Goal: Transaction & Acquisition: Download file/media

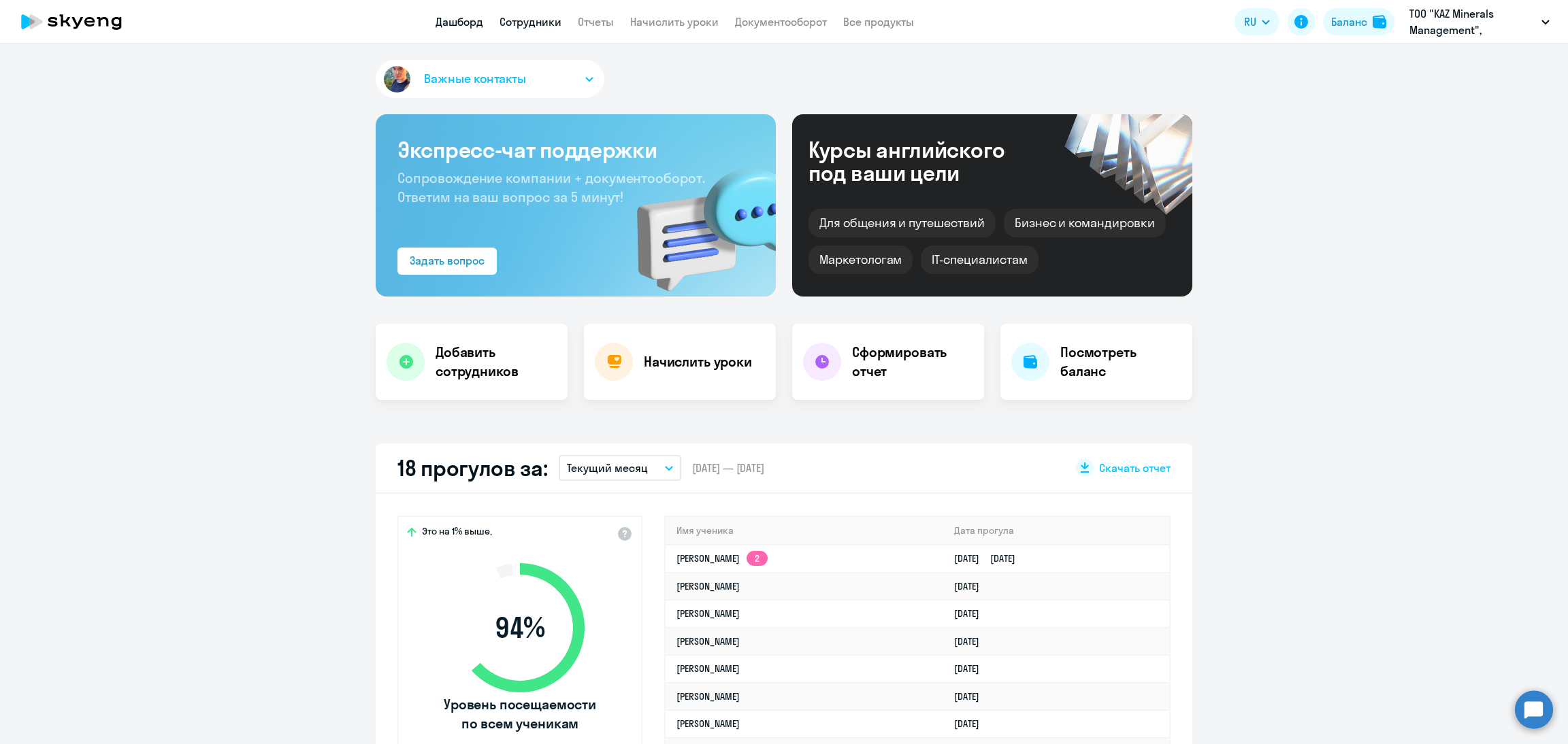
click at [541, 25] on link "Сотрудники" at bounding box center [530, 21] width 62 height 13
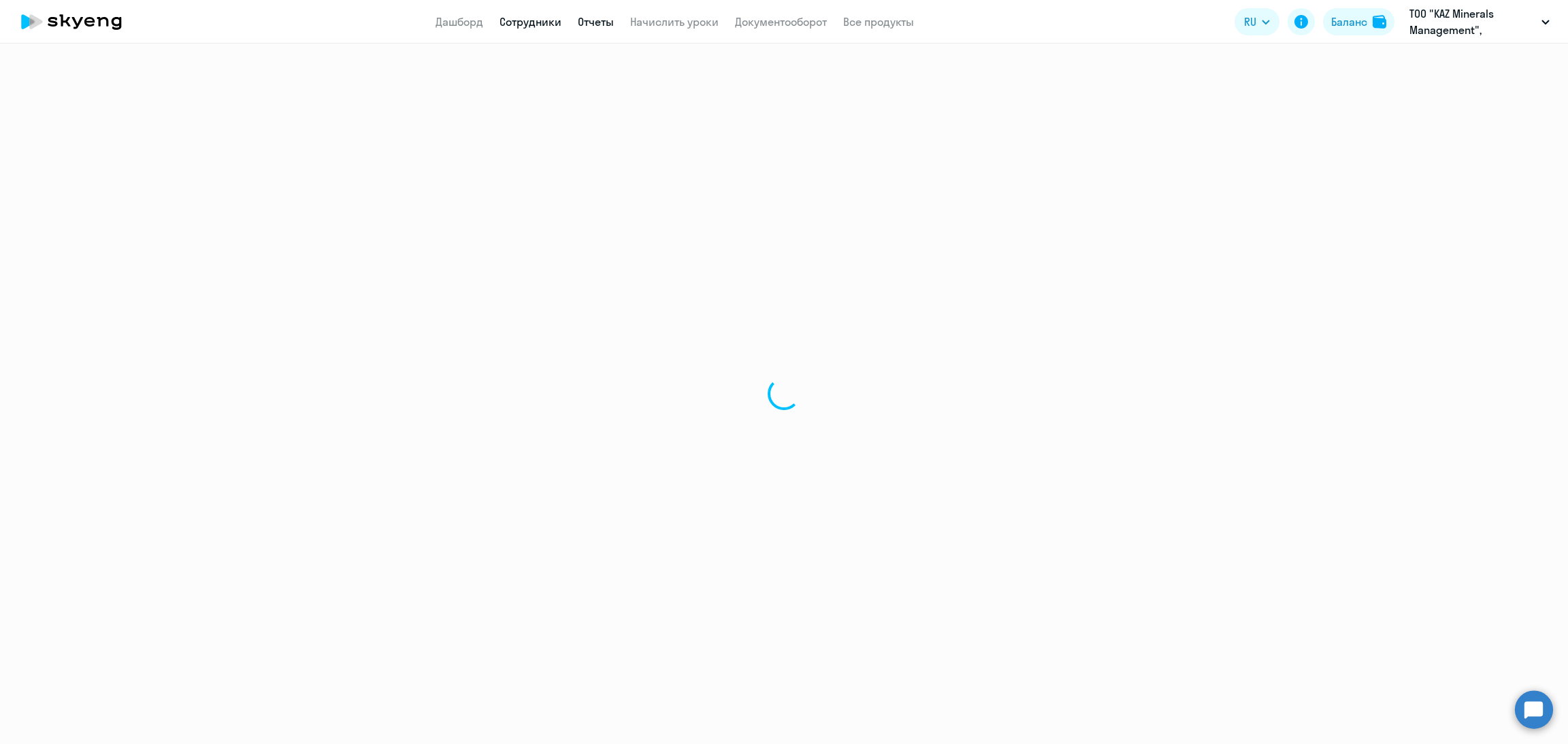
select select "30"
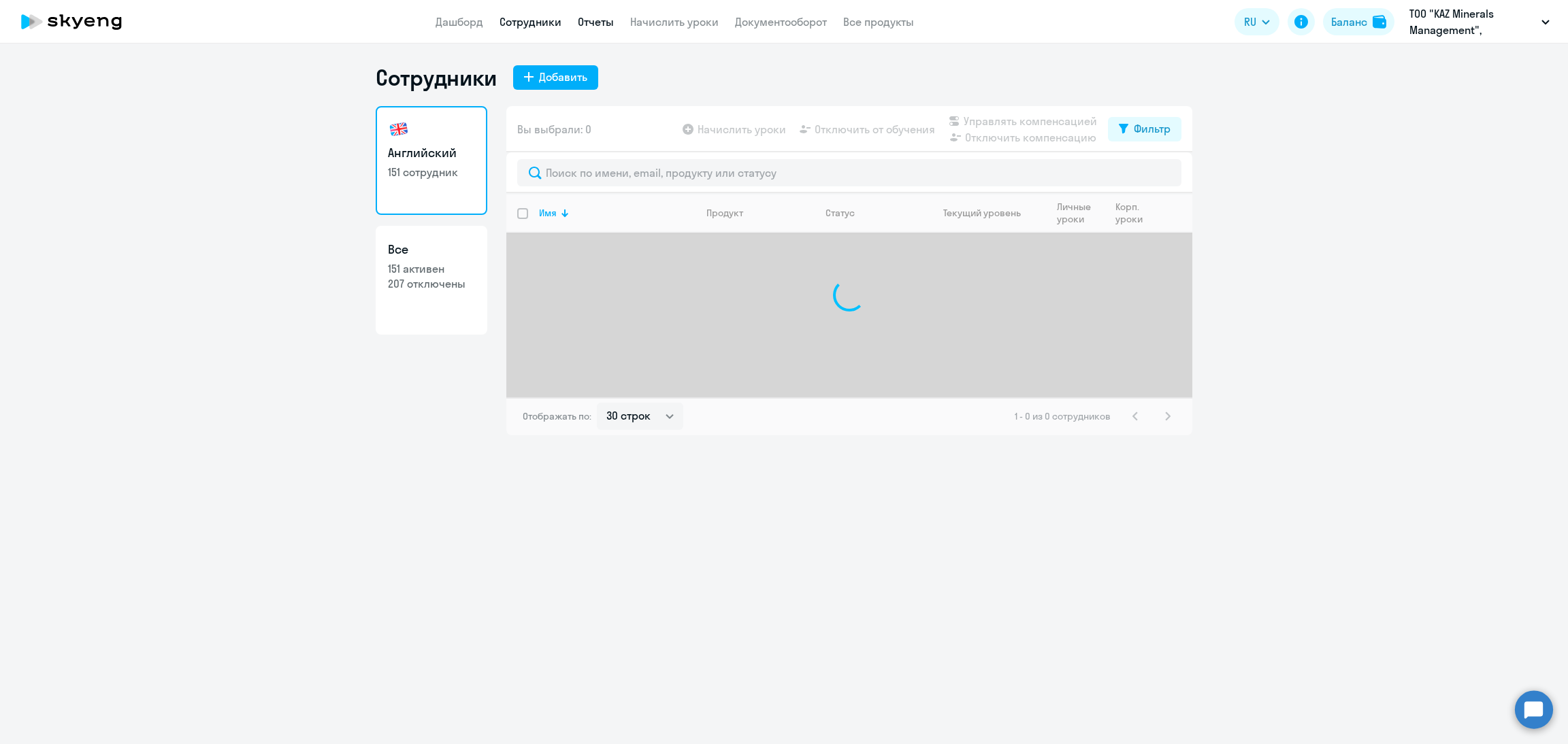
click at [582, 25] on link "Отчеты" at bounding box center [596, 21] width 36 height 13
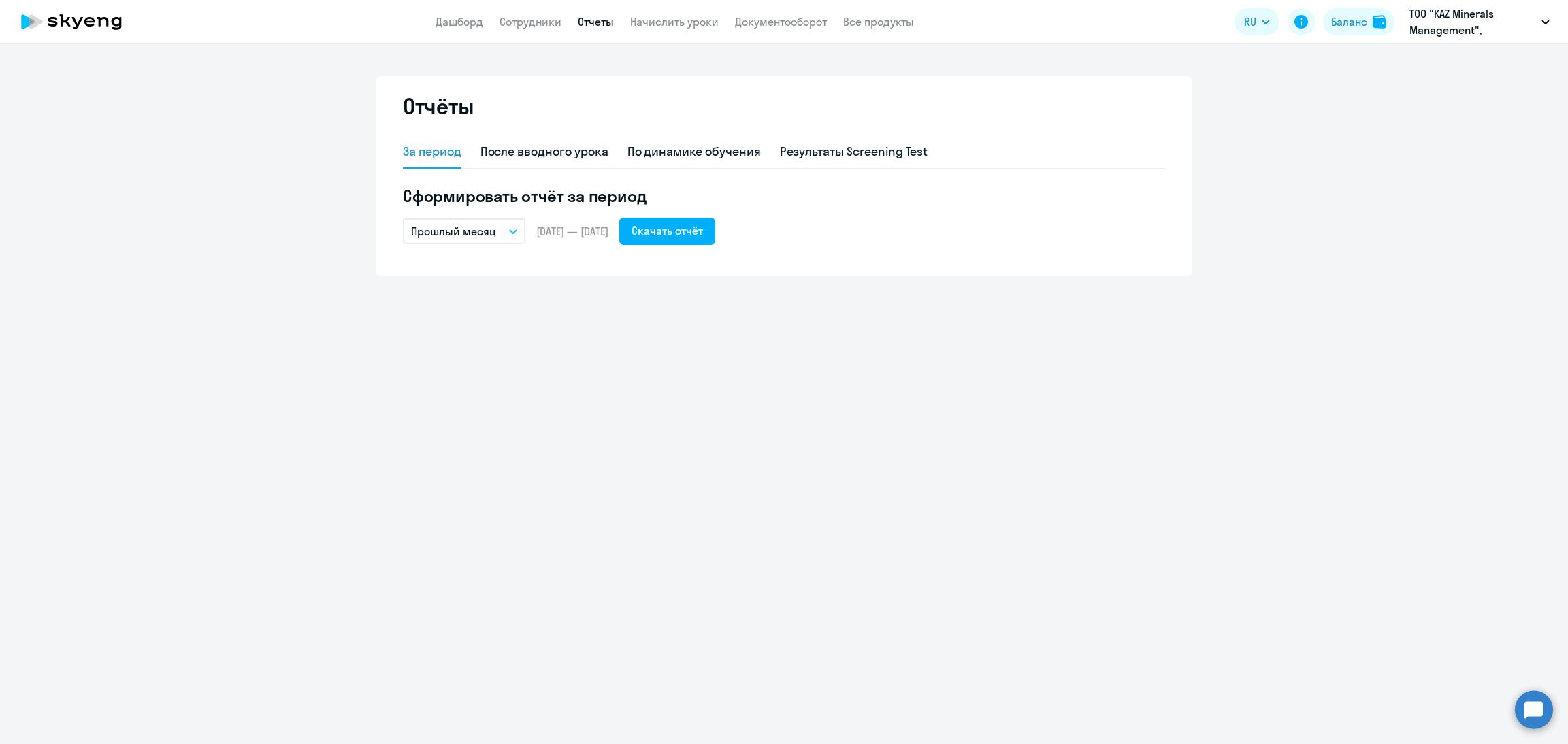
click at [685, 123] on div "Отчёты" at bounding box center [784, 114] width 763 height 44
click at [691, 141] on div "По динамике обучения" at bounding box center [694, 153] width 133 height 33
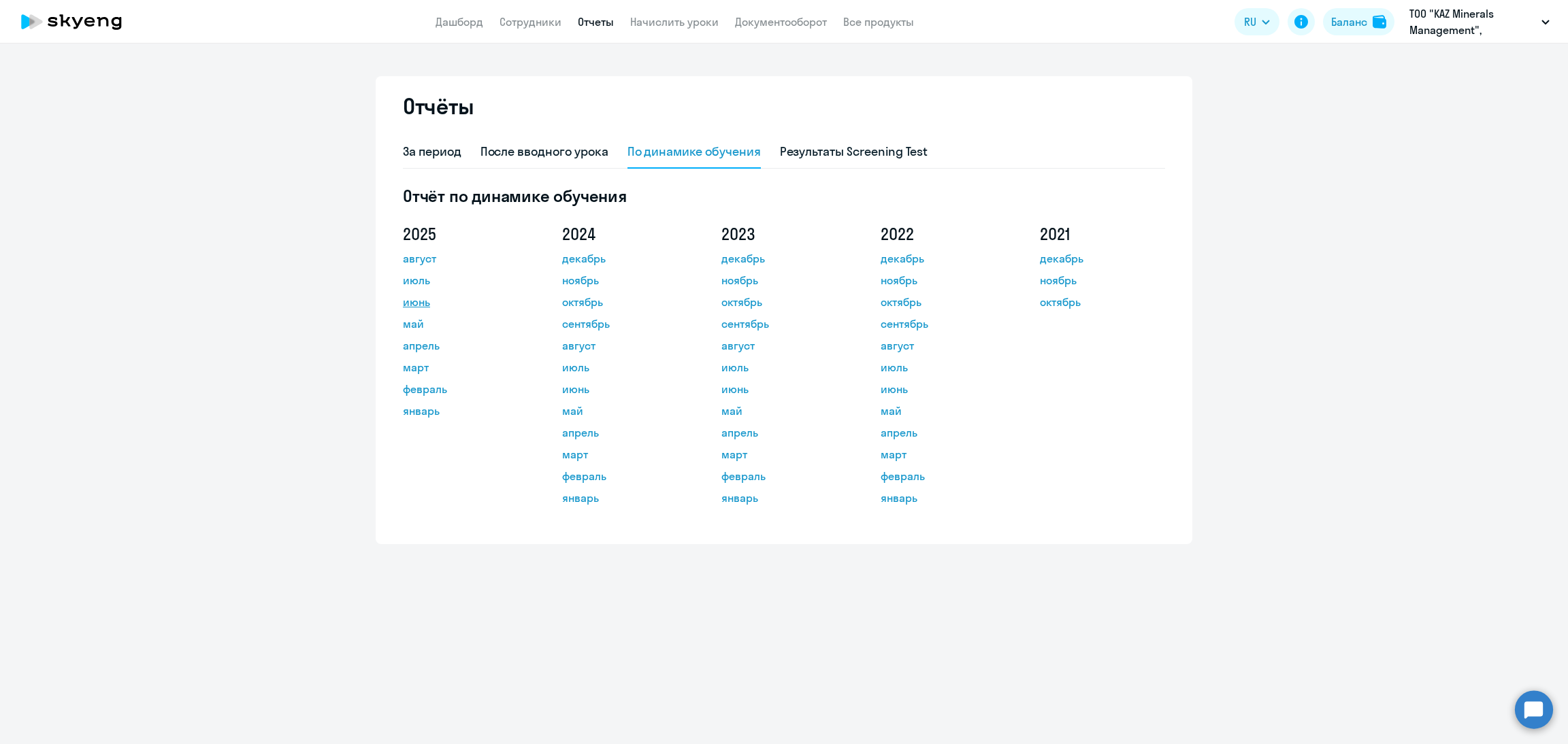
click at [432, 307] on link "июнь" at bounding box center [464, 302] width 122 height 17
click at [424, 264] on link "август" at bounding box center [464, 258] width 122 height 17
